Goal: Find specific page/section: Find specific page/section

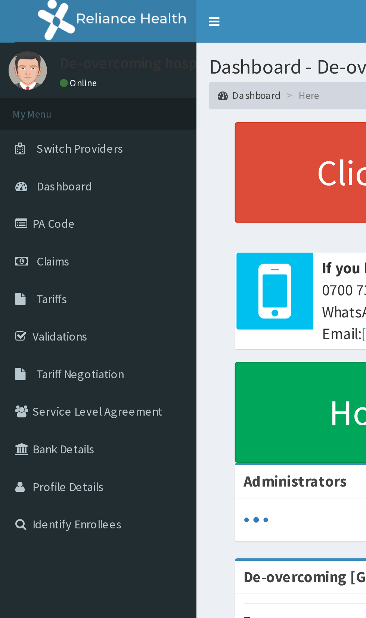
click at [42, 150] on link "Validations" at bounding box center [43, 147] width 86 height 16
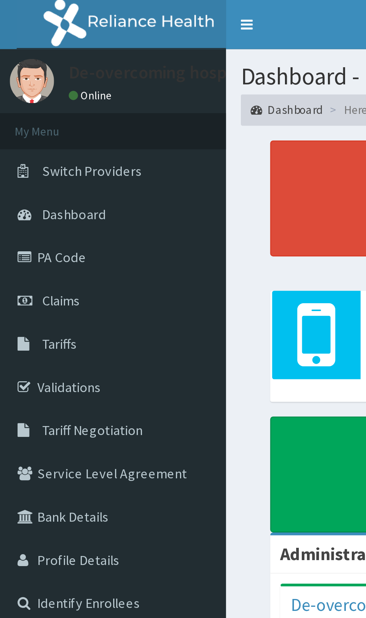
click at [38, 146] on link "Validations" at bounding box center [43, 147] width 86 height 16
